Goal: Information Seeking & Learning: Learn about a topic

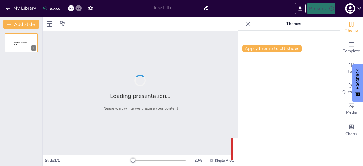
type input "Interacciones Electrostáticas: Carga Eléctrica en el Contexto de la Física"
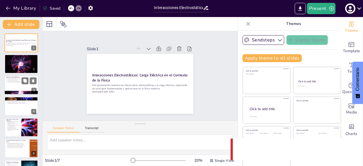
click at [23, 76] on p "¿Qué es la Carga Eléctrica?" at bounding box center [21, 77] width 31 height 2
type textarea "La carga eléctrica es un concepto clave en la física que permite entender cómo …"
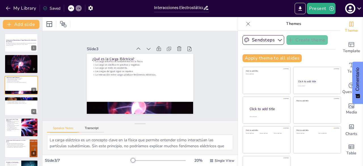
click at [90, 126] on div "Speaker Notes Transcript" at bounding box center [75, 128] width 57 height 7
click at [91, 132] on button "Transcript" at bounding box center [91, 129] width 25 height 6
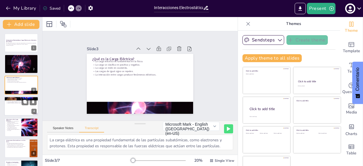
click at [19, 107] on div at bounding box center [21, 105] width 34 height 19
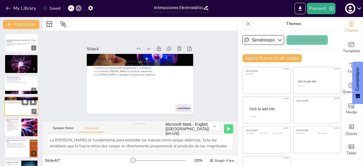
scroll to position [9, 0]
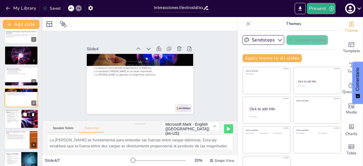
click at [15, 121] on p "Las aplicaciones de la carga eléctrica son diversas." at bounding box center [13, 121] width 14 height 2
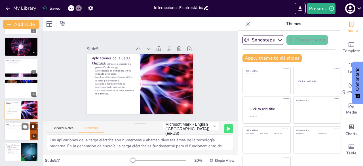
scroll to position [16, 0]
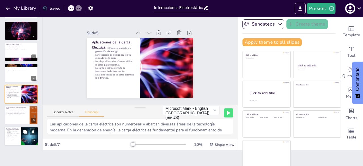
click at [17, 135] on p "La comprensión de estos principios es esencial." at bounding box center [13, 134] width 14 height 2
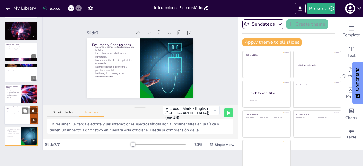
click at [19, 116] on div at bounding box center [21, 115] width 34 height 19
type textarea "Las interacciones electrostáticas son comunes en nuestra vida diaria y pueden s…"
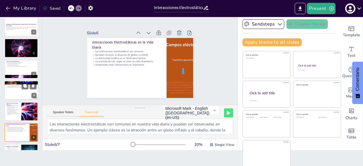
scroll to position [0, 0]
